Goal: Transaction & Acquisition: Purchase product/service

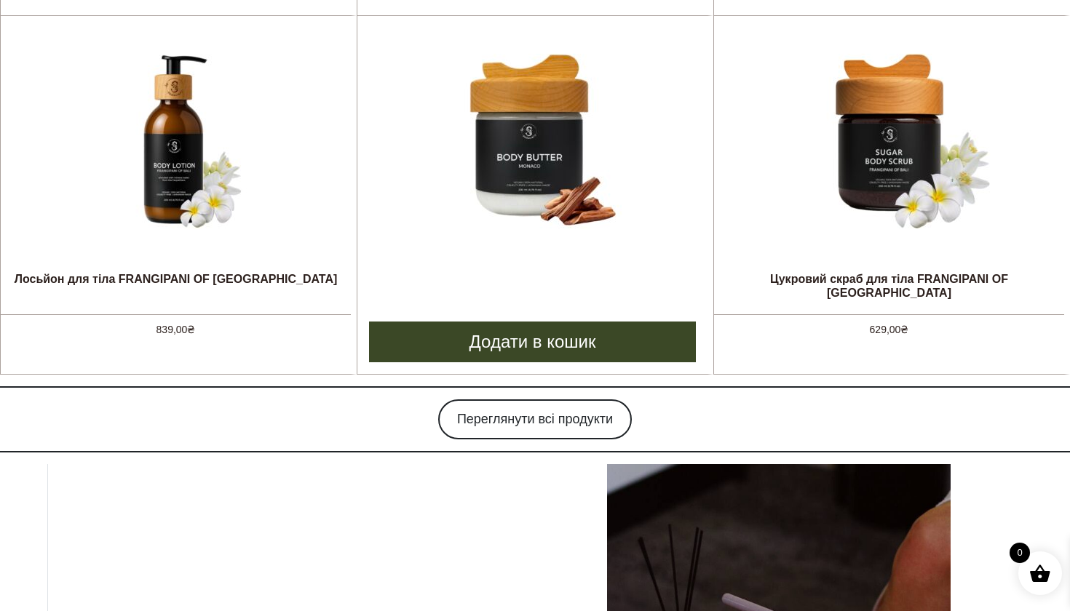
scroll to position [1395, 0]
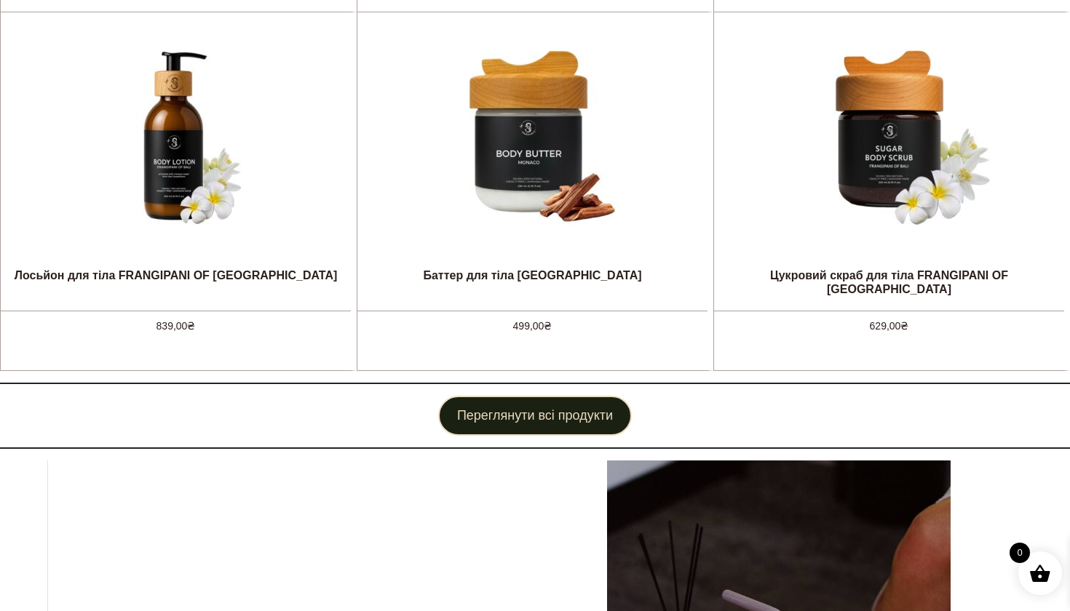
click at [532, 426] on link "Переглянути всі продукти" at bounding box center [535, 416] width 194 height 40
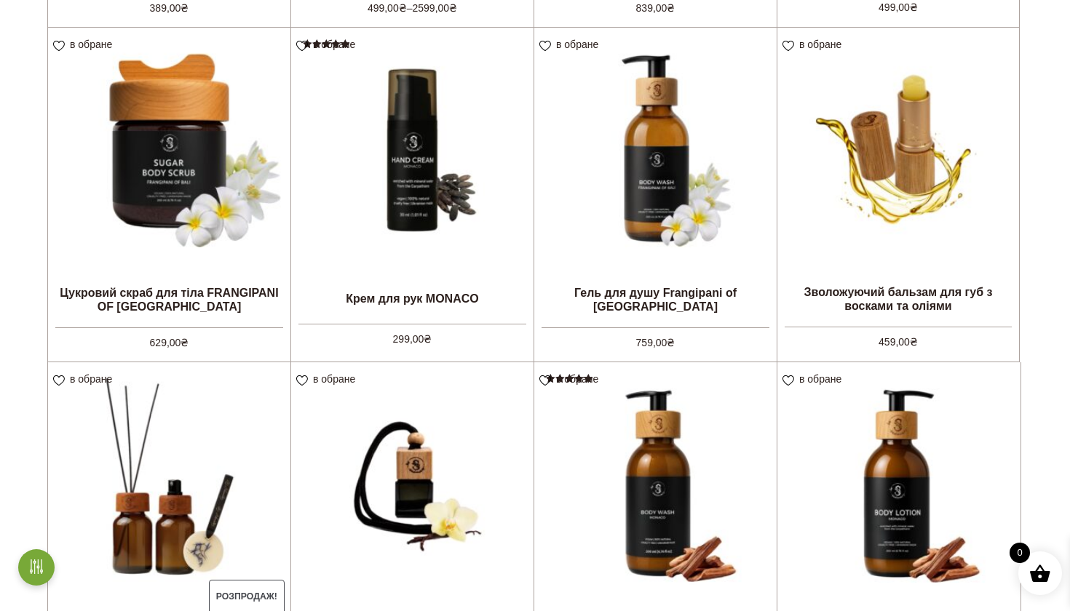
scroll to position [897, 0]
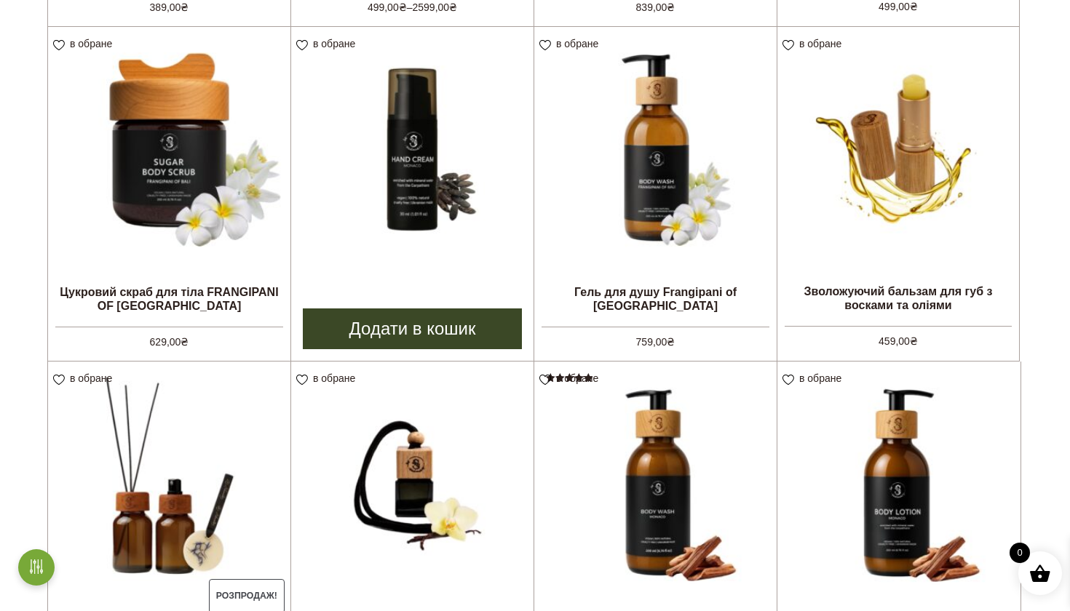
click at [423, 258] on img at bounding box center [412, 148] width 242 height 242
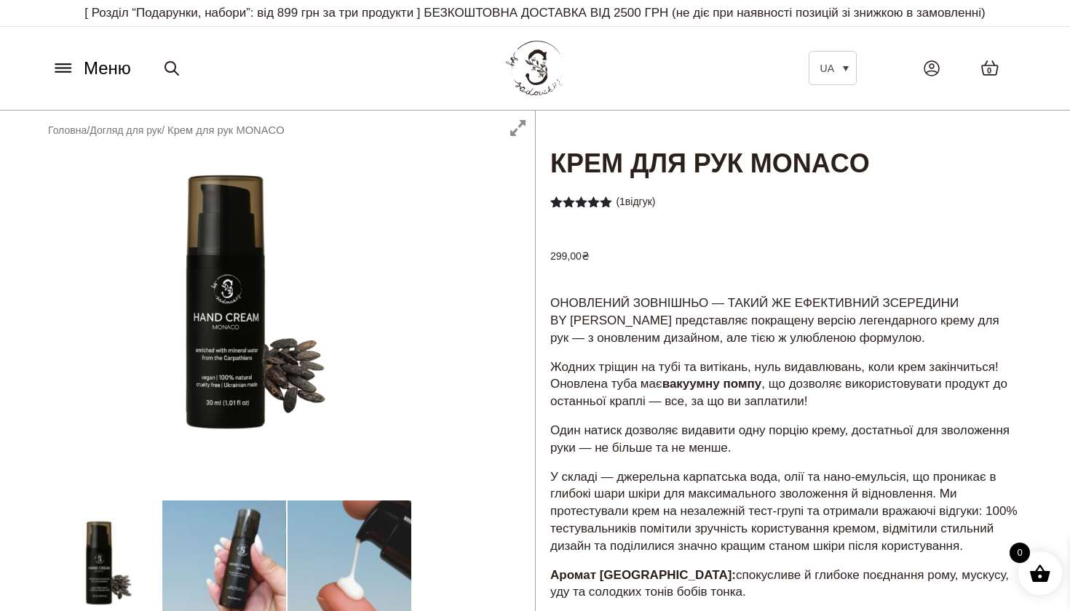
click at [227, 318] on div at bounding box center [285, 540] width 499 height 858
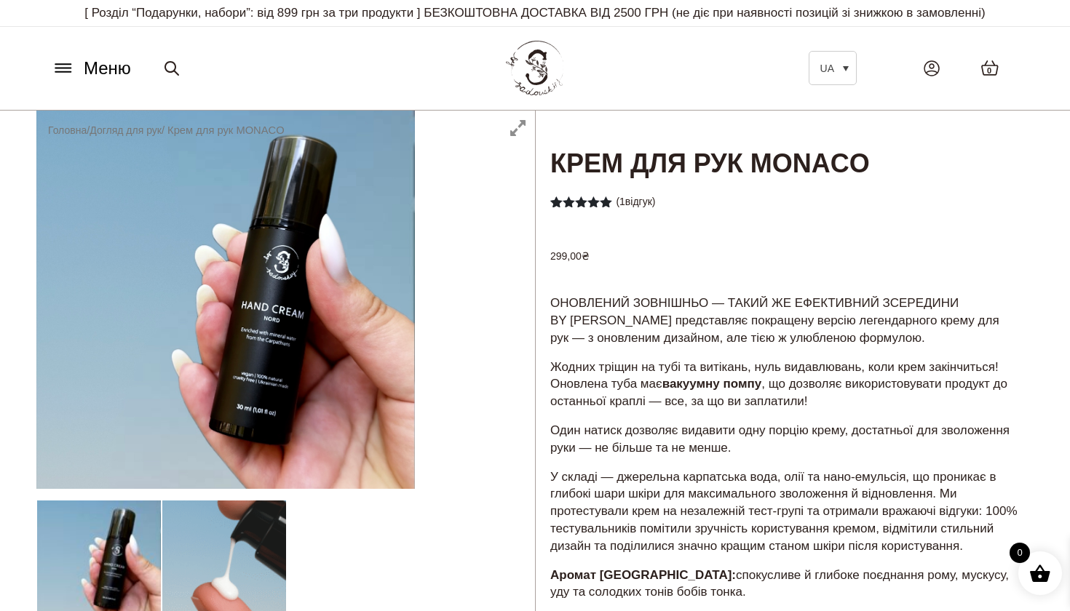
click at [518, 128] on div at bounding box center [285, 540] width 499 height 858
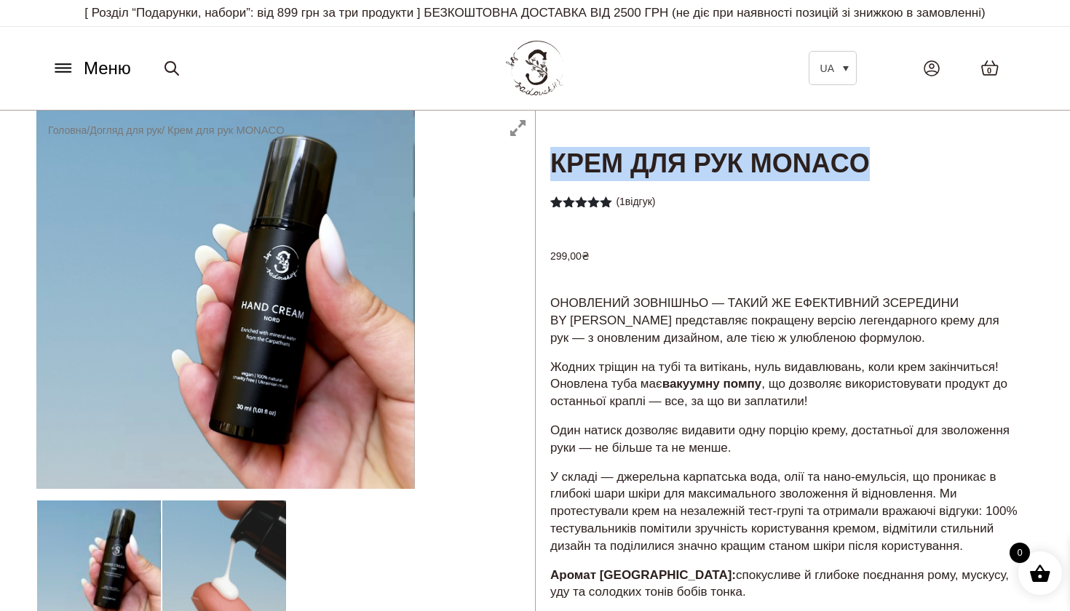
click at [518, 128] on div at bounding box center [285, 540] width 499 height 858
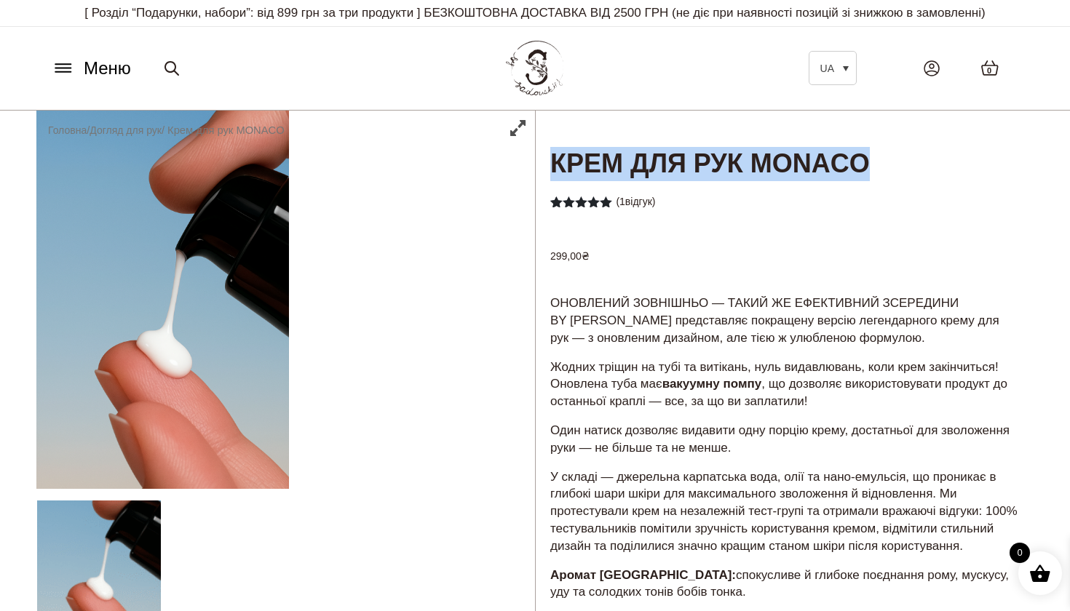
click at [513, 127] on div at bounding box center [285, 540] width 499 height 858
